Goal: Task Accomplishment & Management: Use online tool/utility

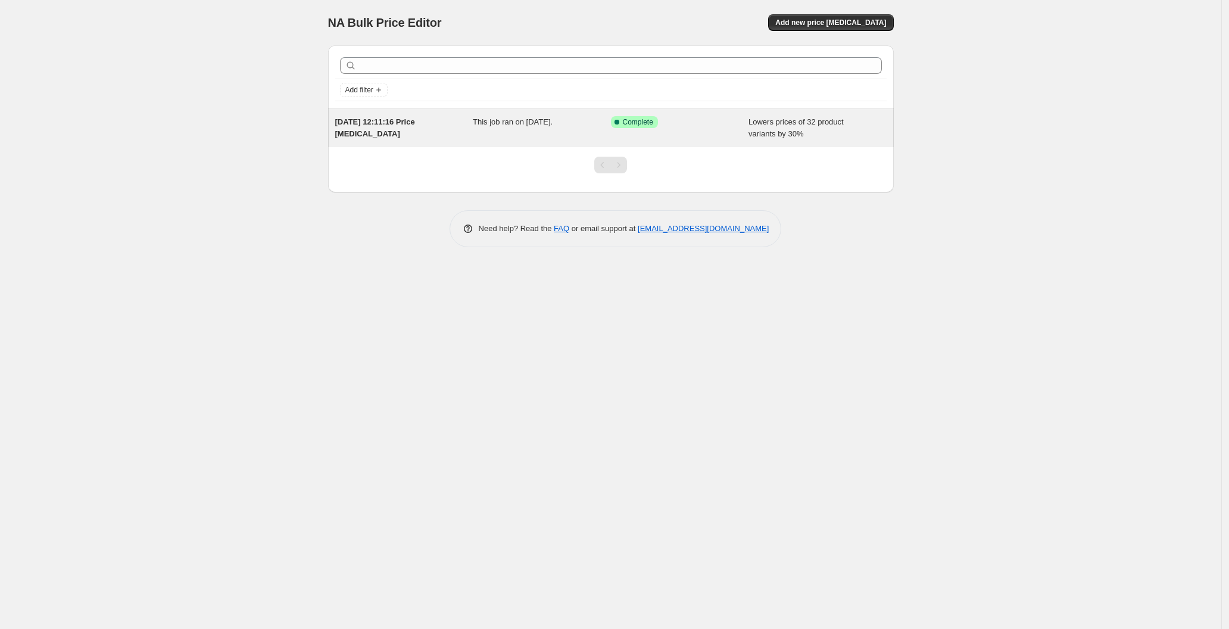
click at [658, 124] on div "Success Complete Complete" at bounding box center [671, 122] width 120 height 12
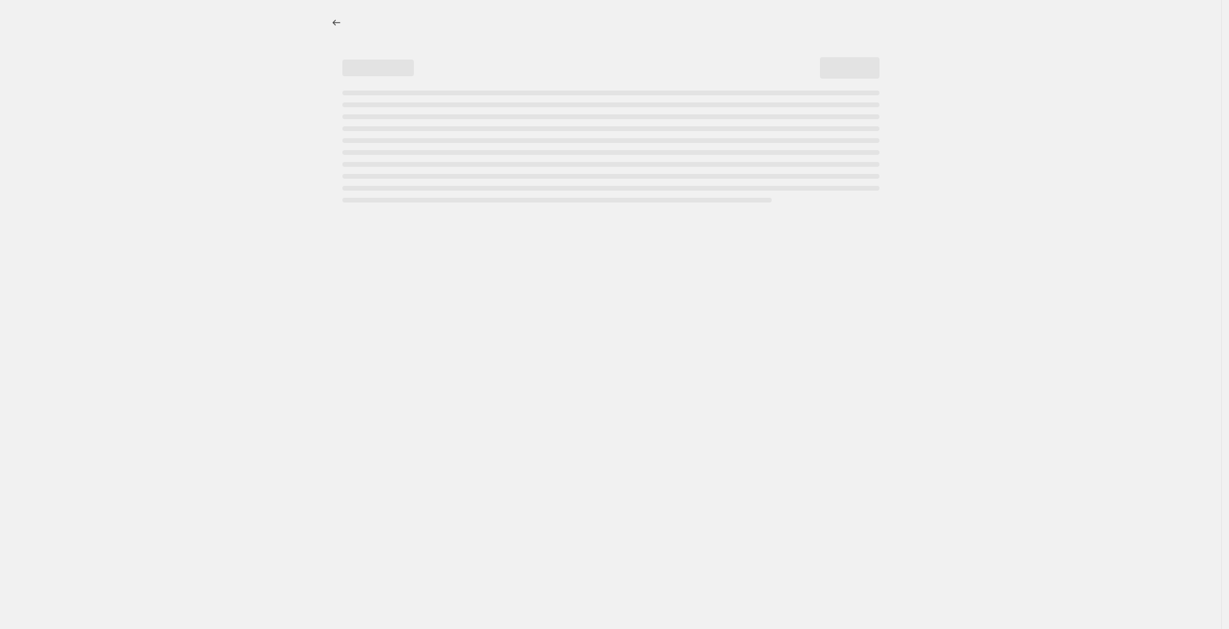
select select "percentage"
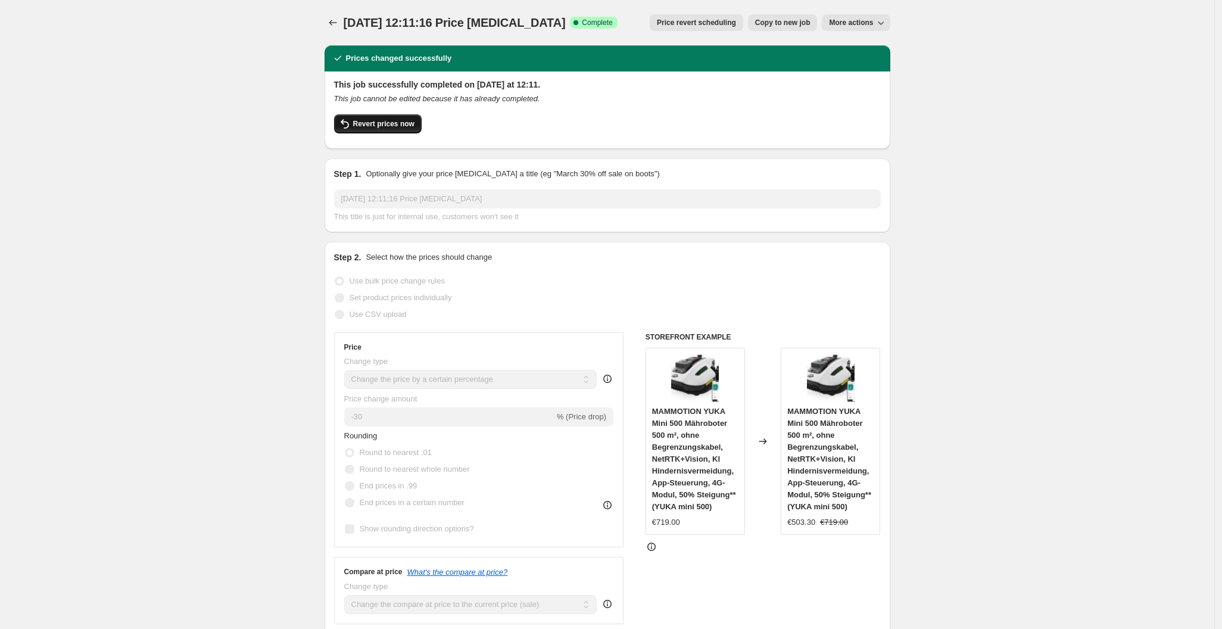
click at [378, 118] on button "Revert prices now" at bounding box center [378, 123] width 88 height 19
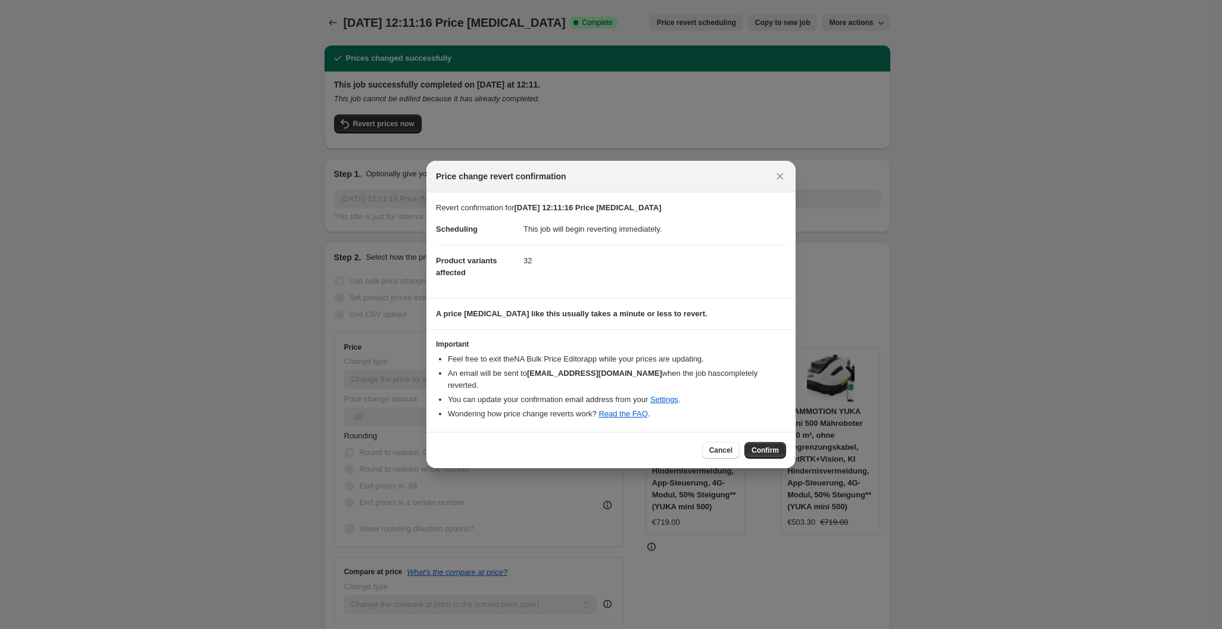
click at [768, 446] on span "Confirm" at bounding box center [764, 450] width 27 height 10
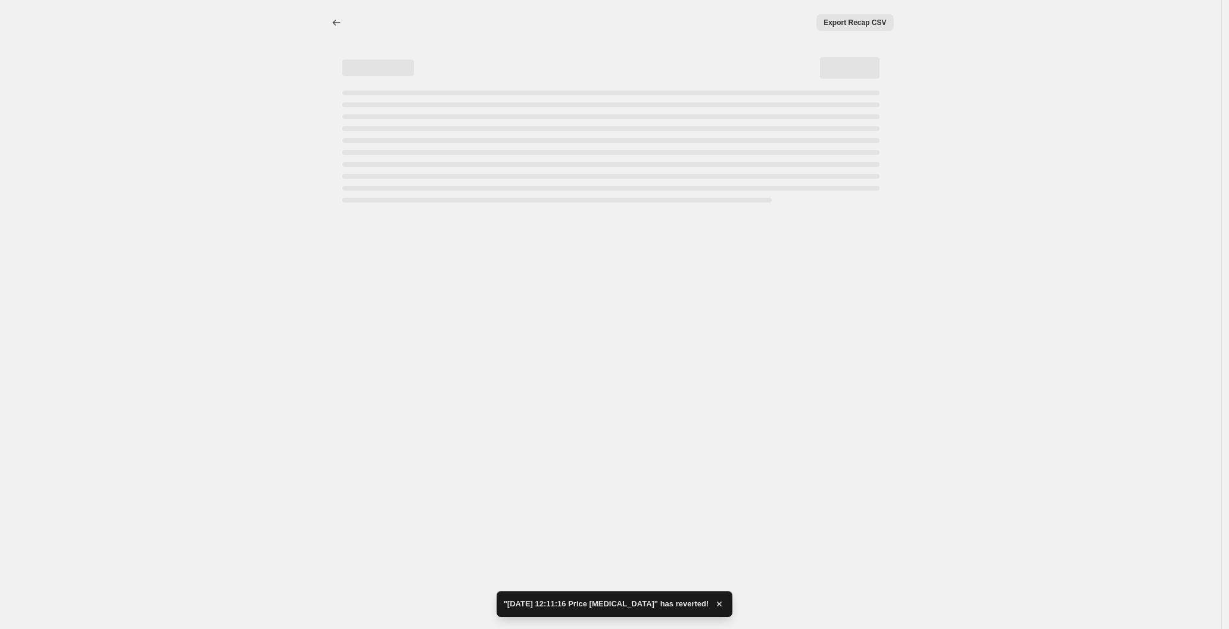
select select "percentage"
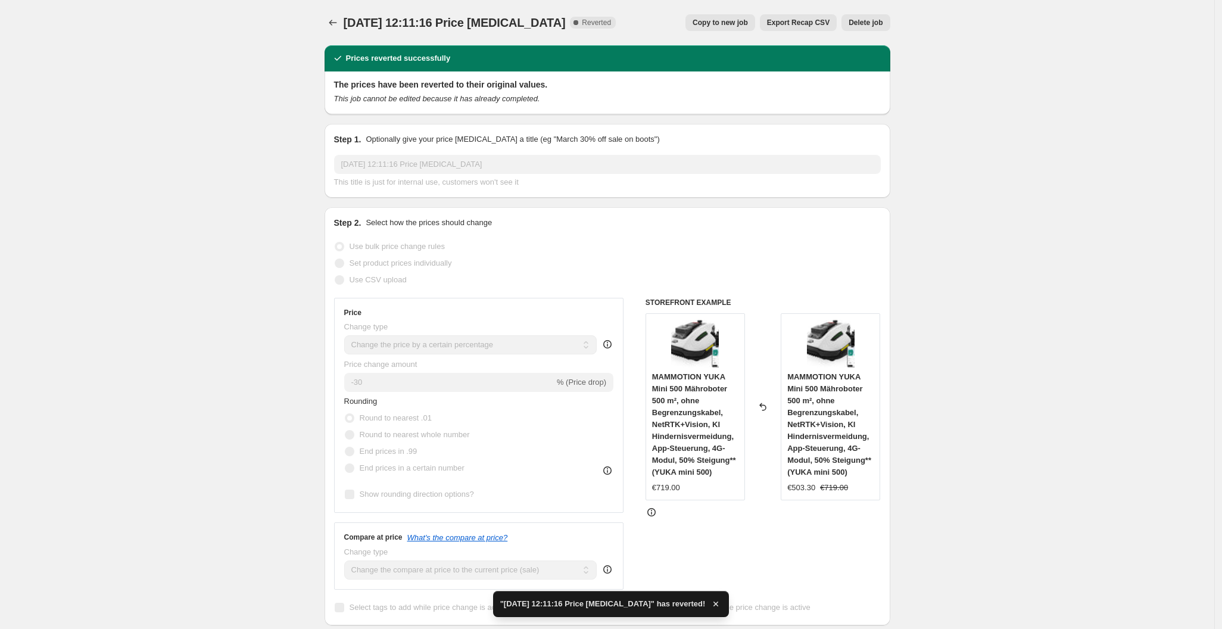
click at [876, 17] on button "Delete job" at bounding box center [865, 22] width 48 height 17
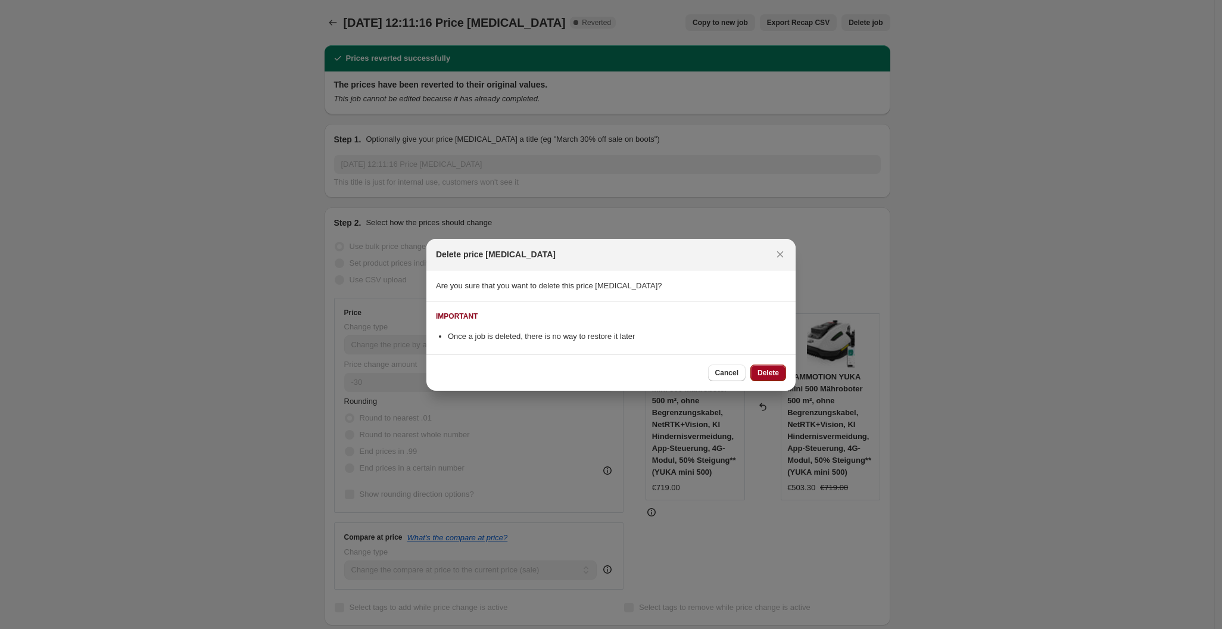
click at [758, 379] on button "Delete" at bounding box center [768, 372] width 36 height 17
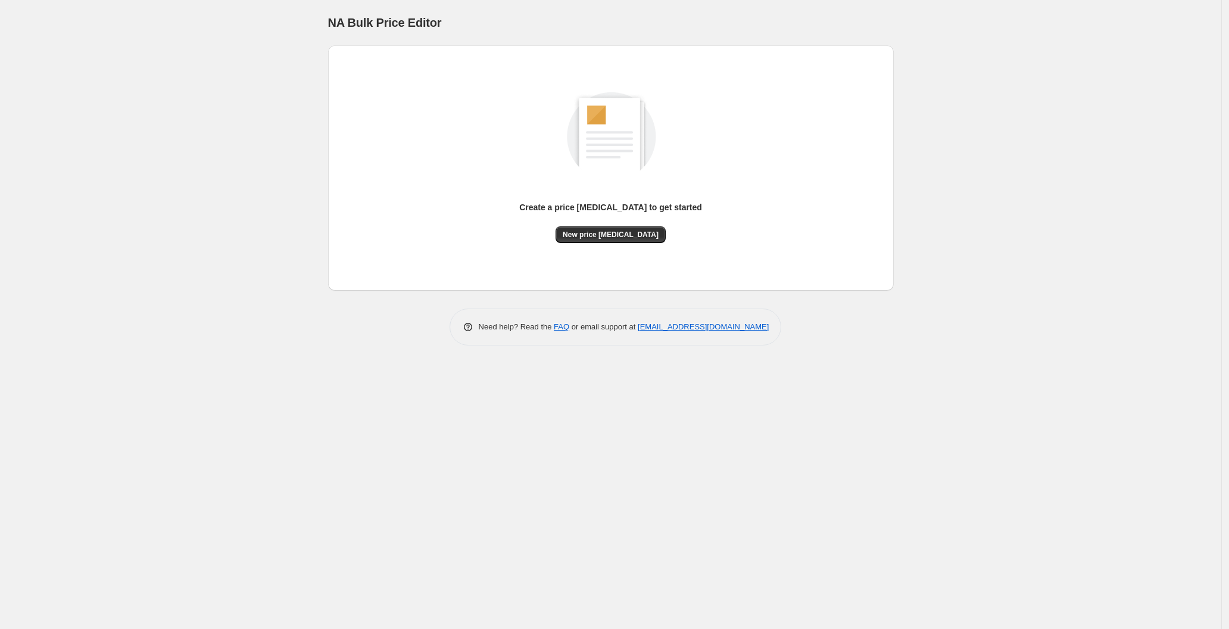
click at [582, 225] on div "Create a price change job to get started" at bounding box center [610, 213] width 183 height 25
click at [582, 236] on span "New price change job" at bounding box center [611, 235] width 96 height 10
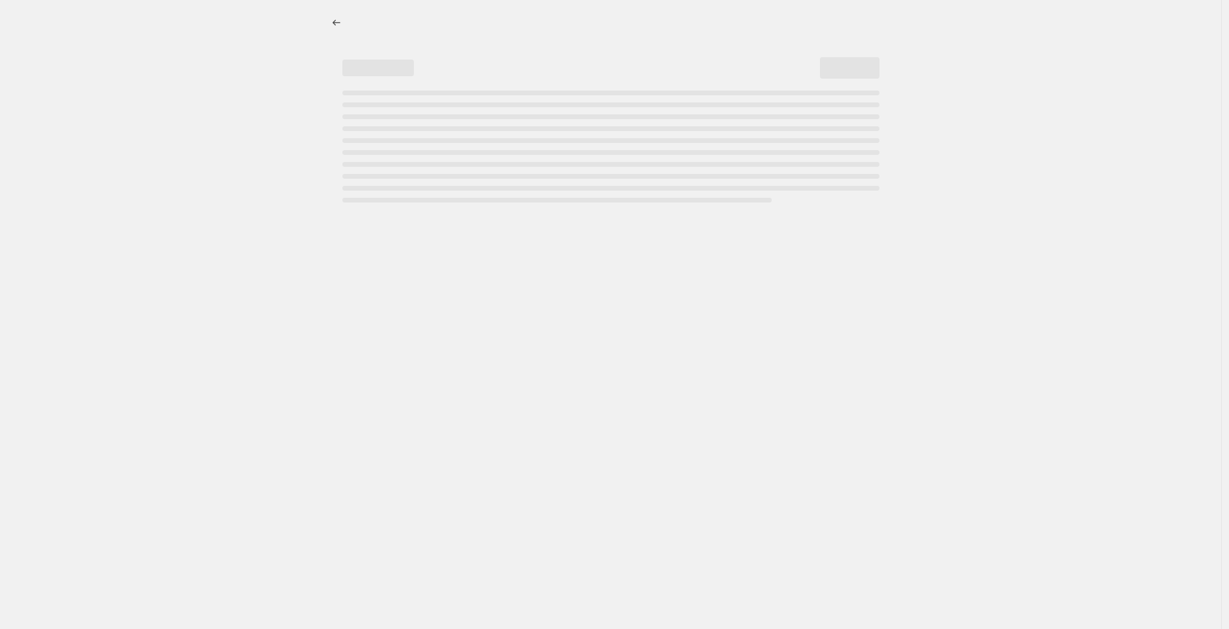
select select "percentage"
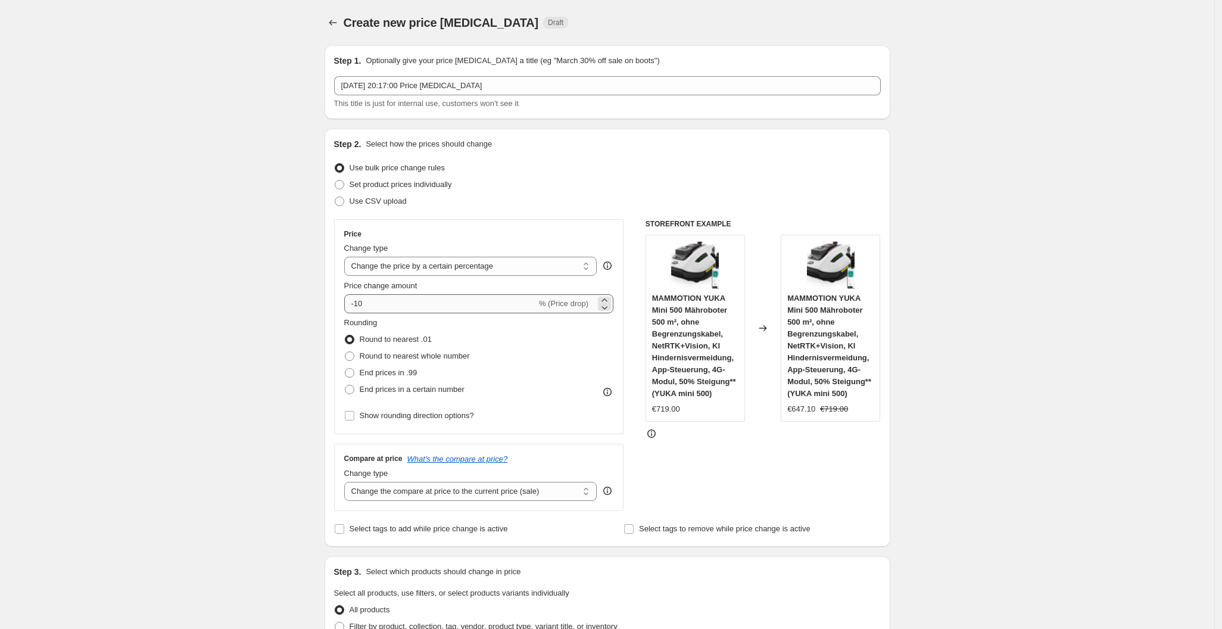
click at [404, 311] on div "Price Change type Change the price to a certain amount Change the price by a ce…" at bounding box center [479, 326] width 270 height 195
click at [404, 311] on input "-10" at bounding box center [440, 303] width 192 height 19
type input "-1"
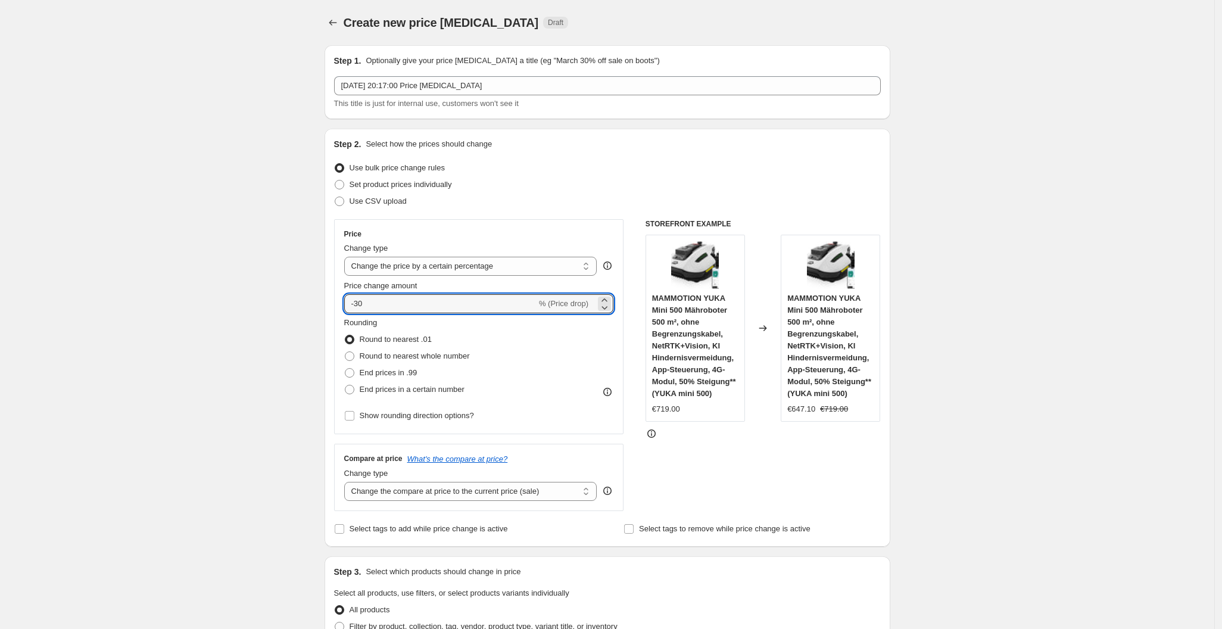
type input "-30"
click at [625, 217] on div "Step 2. Select how the prices should change Use bulk price change rules Set pro…" at bounding box center [607, 337] width 547 height 399
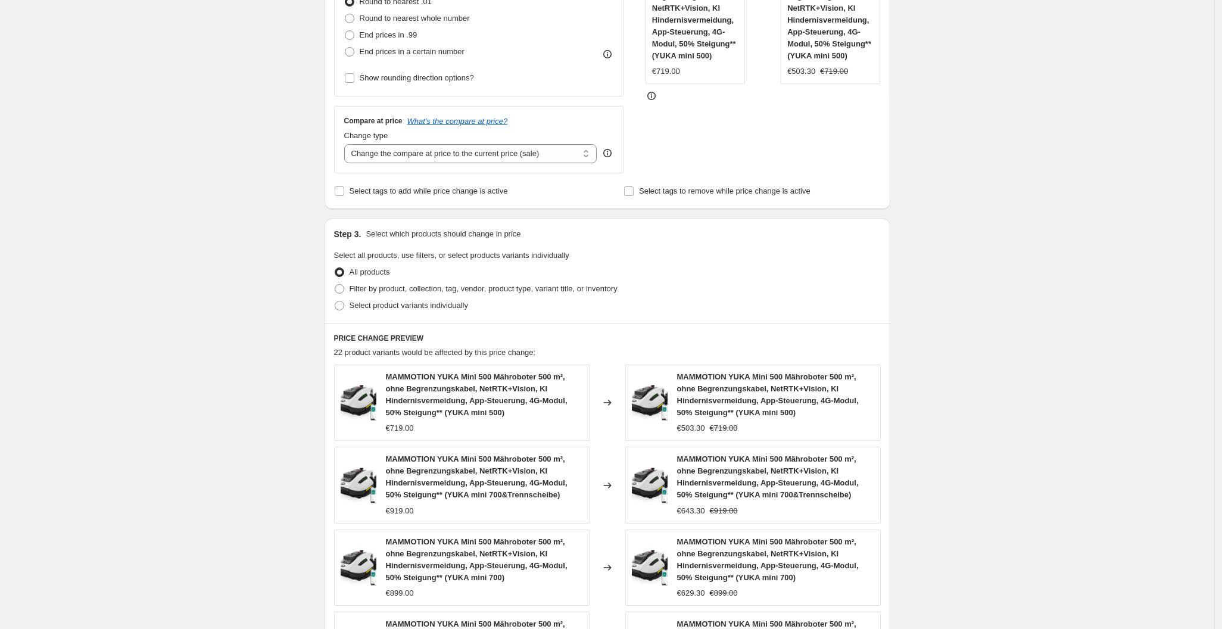
scroll to position [703, 0]
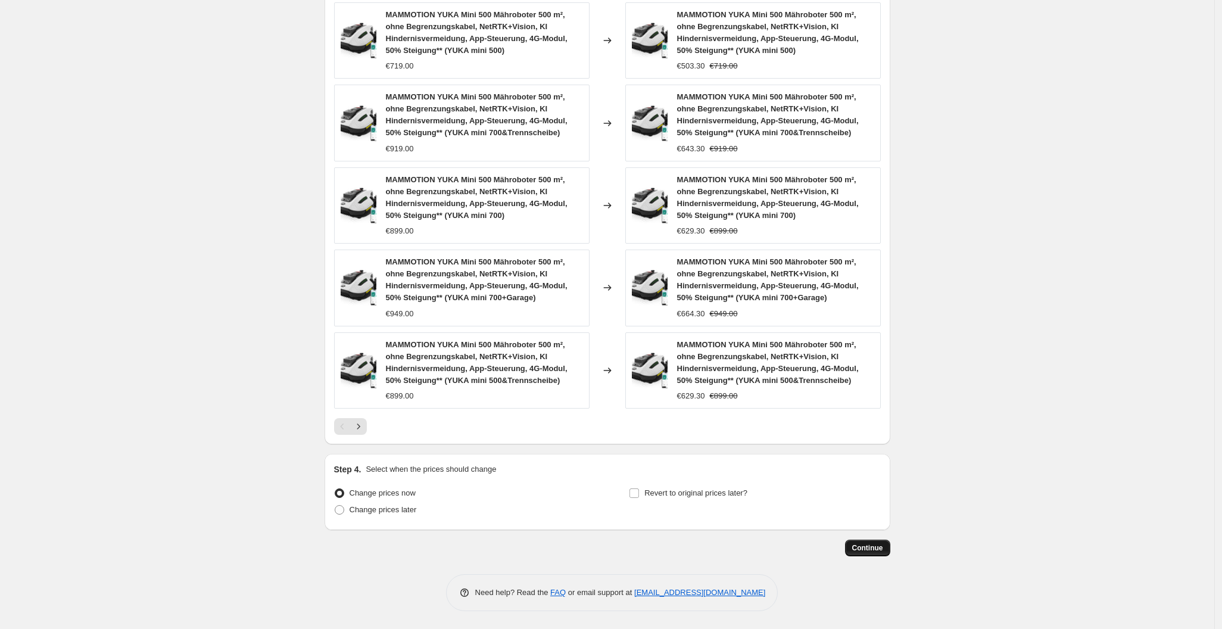
click at [868, 555] on button "Continue" at bounding box center [867, 547] width 45 height 17
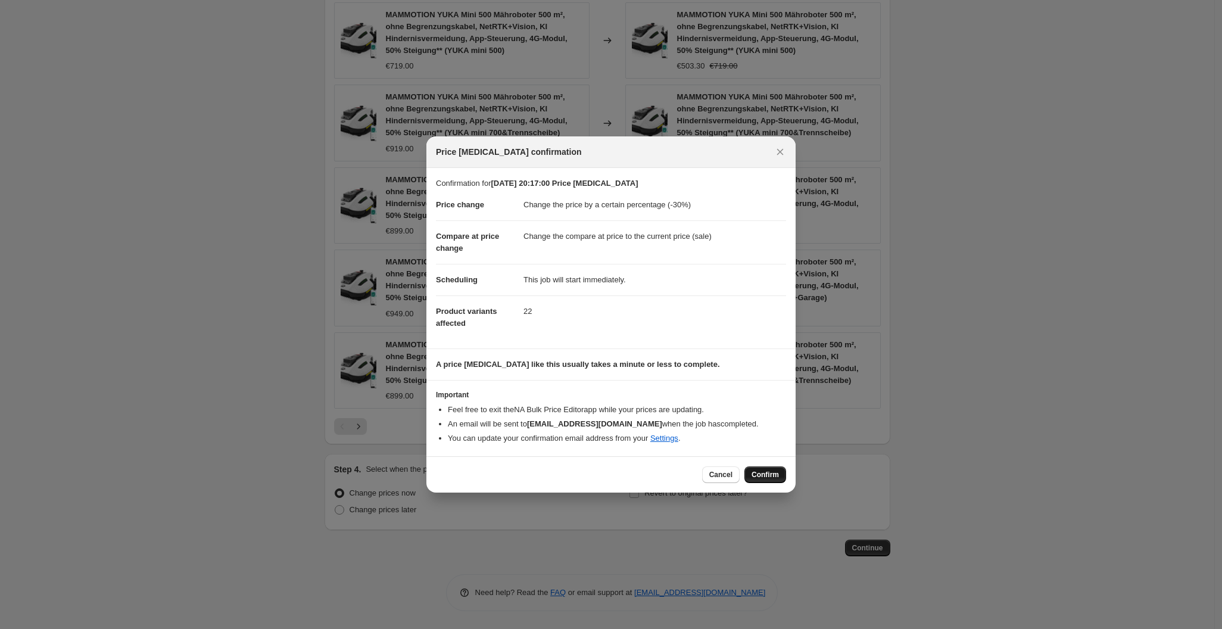
click at [764, 476] on span "Confirm" at bounding box center [764, 475] width 27 height 10
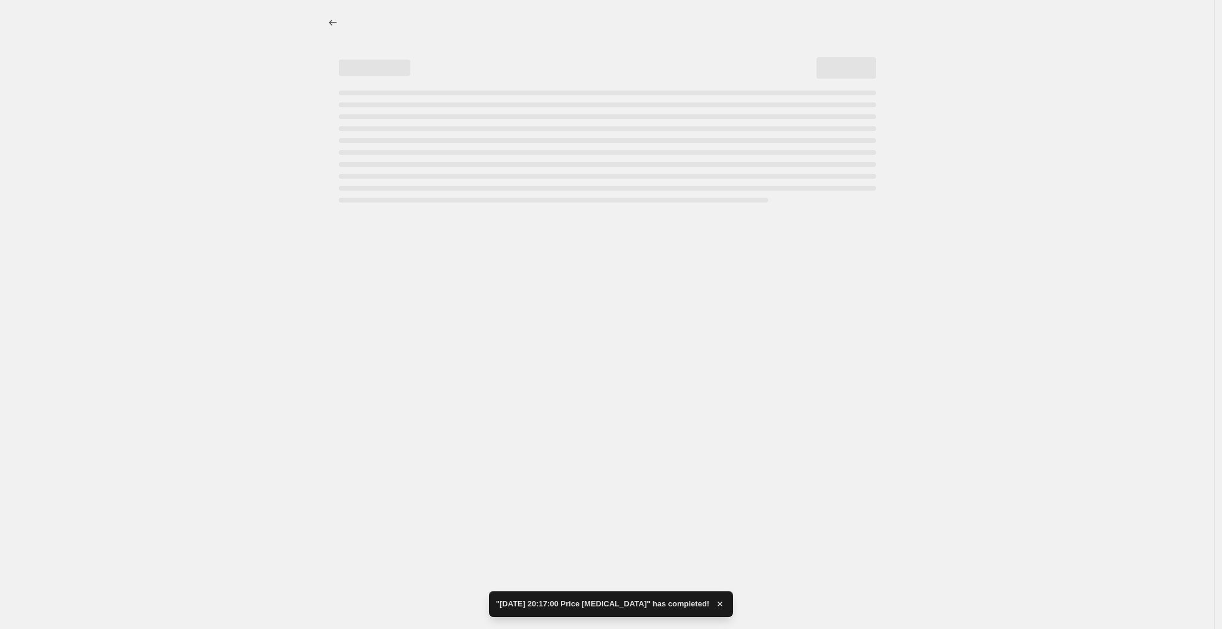
select select "percentage"
